Goal: Task Accomplishment & Management: Complete application form

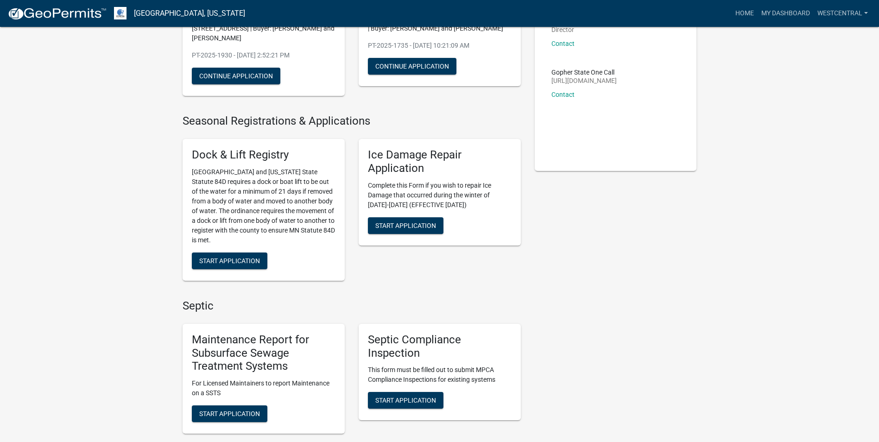
scroll to position [278, 0]
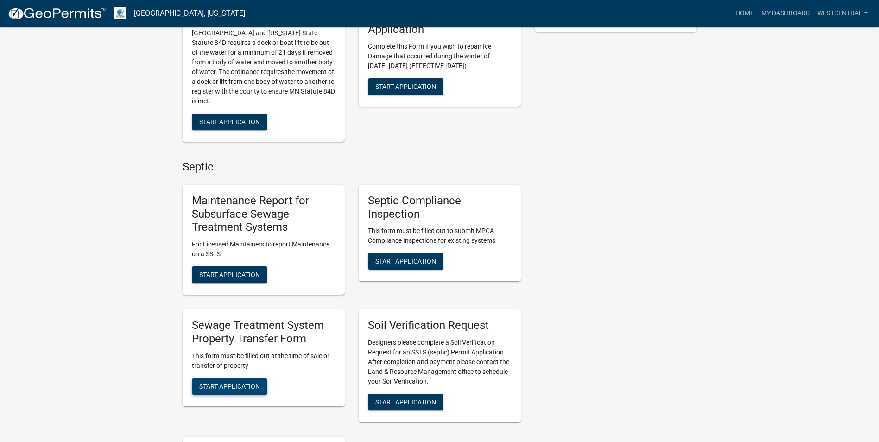
click at [230, 389] on span "Start Application" at bounding box center [229, 385] width 61 height 7
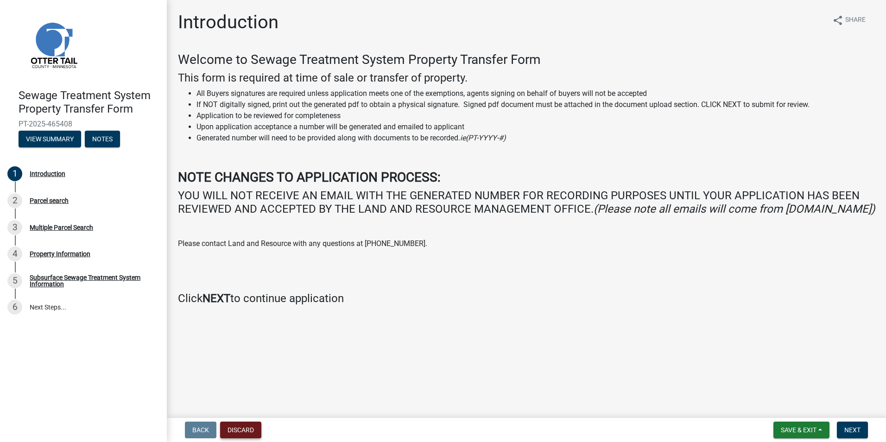
click at [254, 434] on button "Discard" at bounding box center [240, 430] width 41 height 17
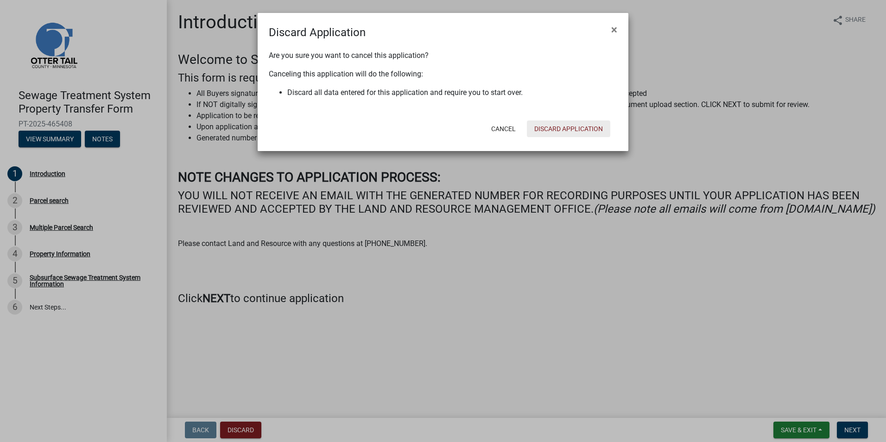
click at [571, 127] on button "Discard Application" at bounding box center [568, 129] width 83 height 17
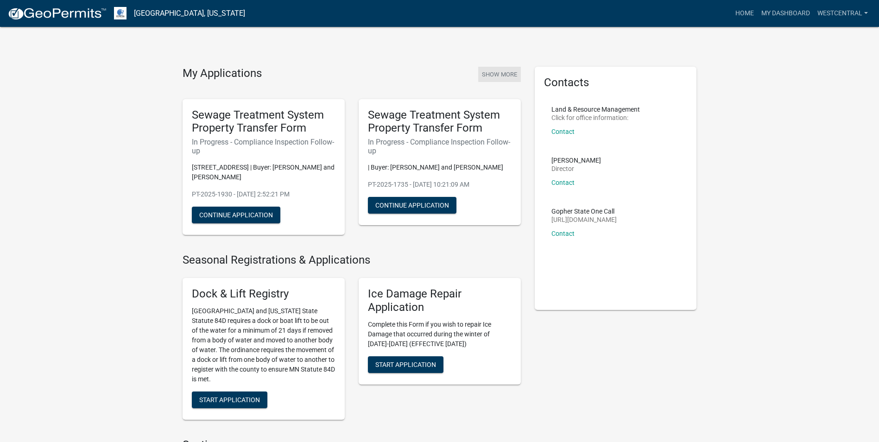
click at [490, 70] on button "Show More" at bounding box center [499, 74] width 43 height 15
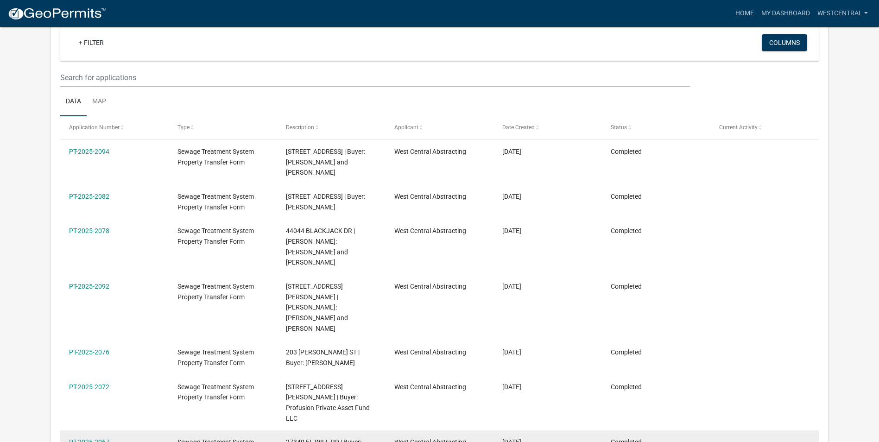
scroll to position [139, 0]
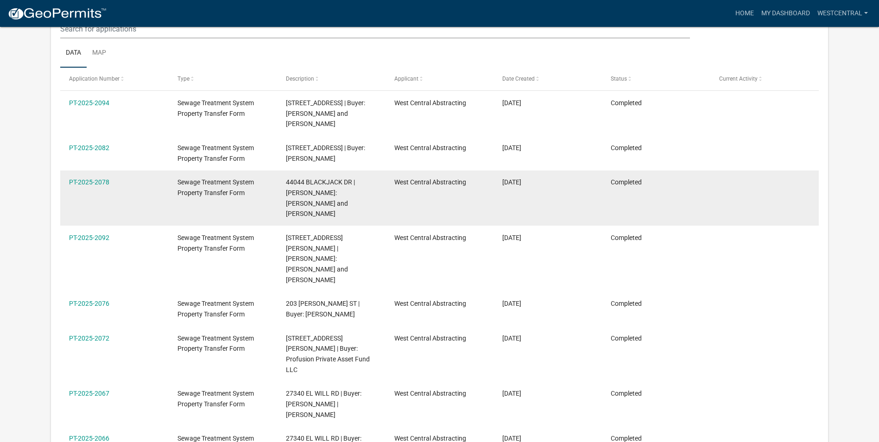
click at [0, 214] on html "Internet Explorer does NOT work with GeoPermits. Get a new browser for more sec…" at bounding box center [439, 82] width 879 height 442
